Goal: Transaction & Acquisition: Purchase product/service

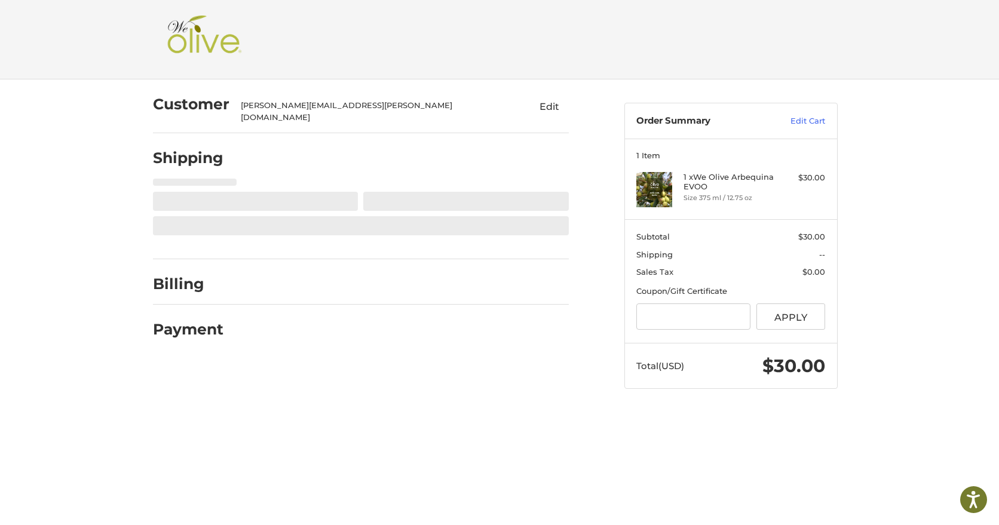
select select "**"
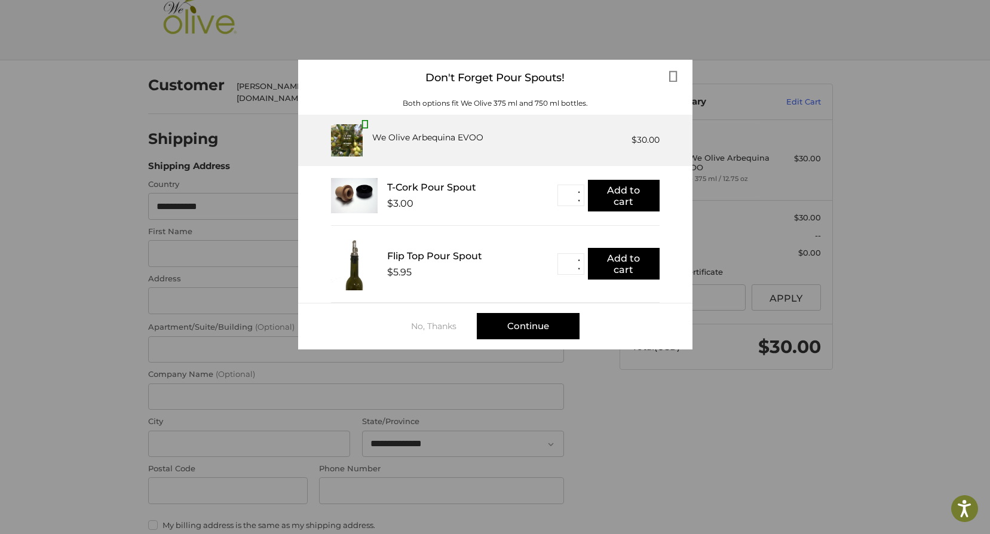
click at [536, 329] on div "Continue" at bounding box center [528, 326] width 103 height 26
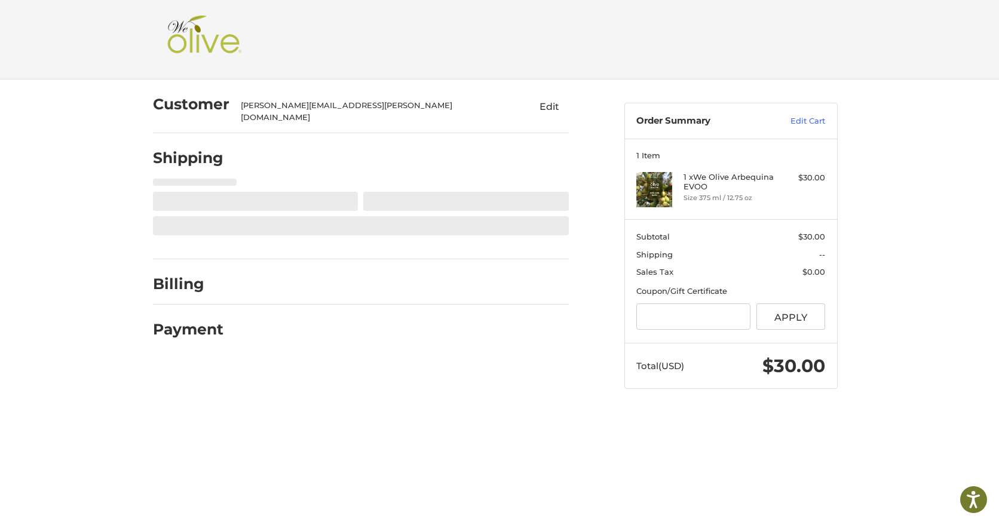
select select "**"
